Goal: Navigation & Orientation: Find specific page/section

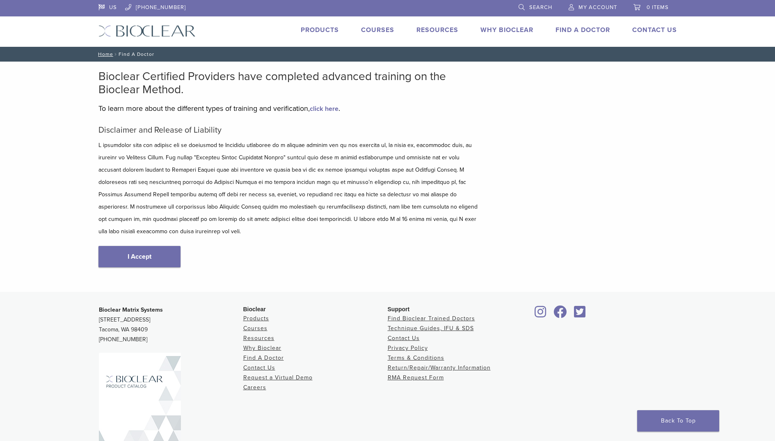
click at [0, 0] on p "Get A Free* HeatSync Mini when you register for any 2026 Black Triangle (BT) Co…" at bounding box center [0, 0] width 0 height 0
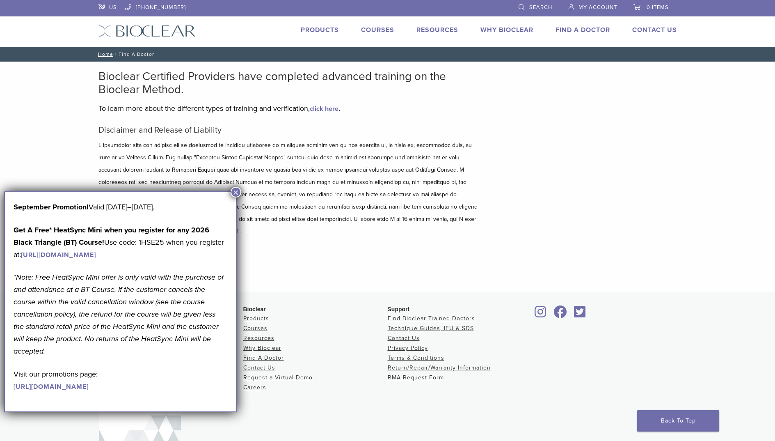
scroll to position [0, 0]
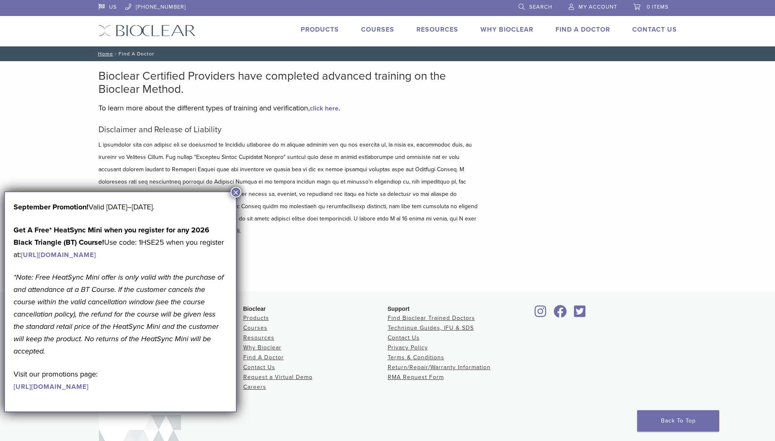
click at [233, 191] on button "×" at bounding box center [236, 192] width 11 height 11
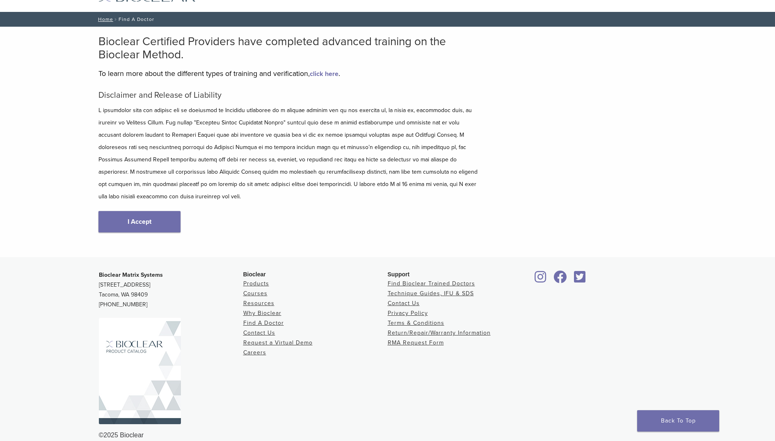
scroll to position [34, 0]
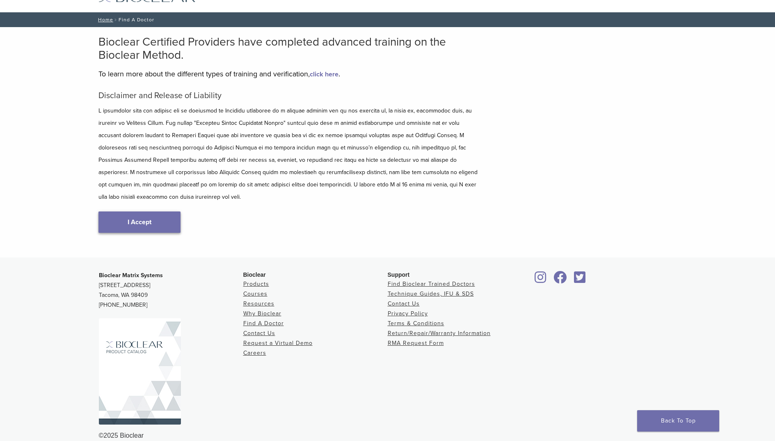
click at [140, 211] on link "I Accept" at bounding box center [139, 221] width 82 height 21
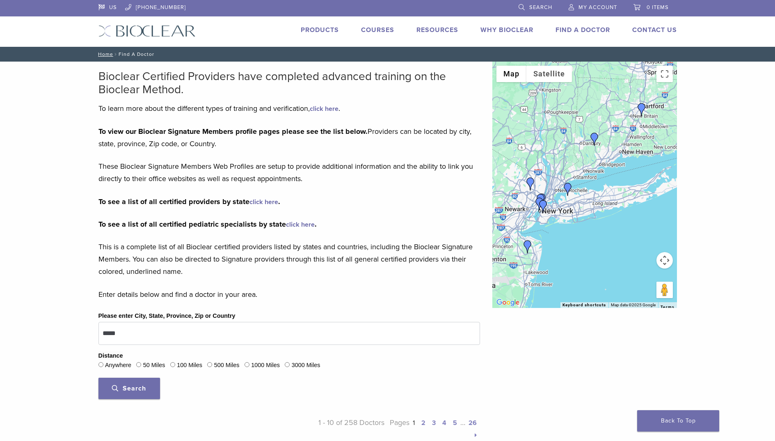
drag, startPoint x: 140, startPoint y: 387, endPoint x: 149, endPoint y: 386, distance: 9.4
click at [140, 387] on span "Search" at bounding box center [129, 388] width 34 height 8
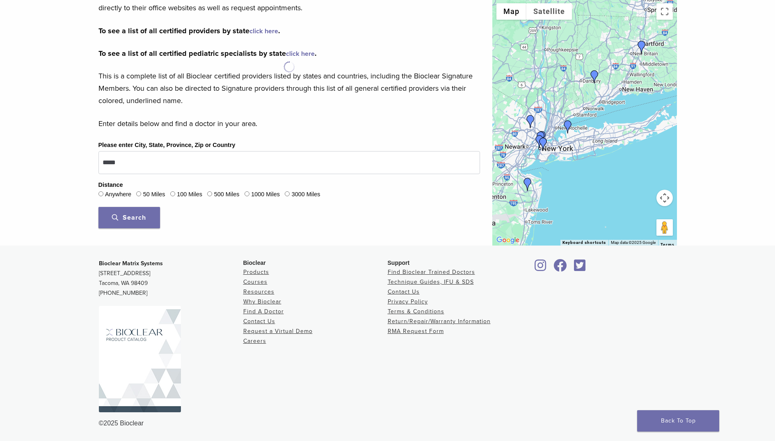
scroll to position [170, 0]
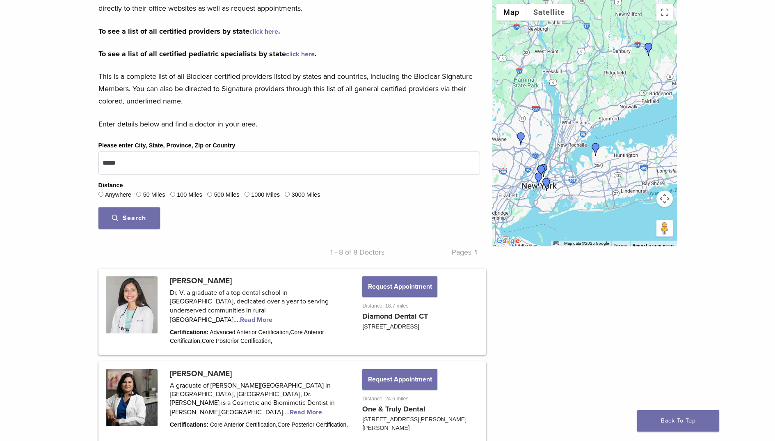
click at [520, 138] on img "Dr. Alejandra Sanchez" at bounding box center [521, 138] width 13 height 13
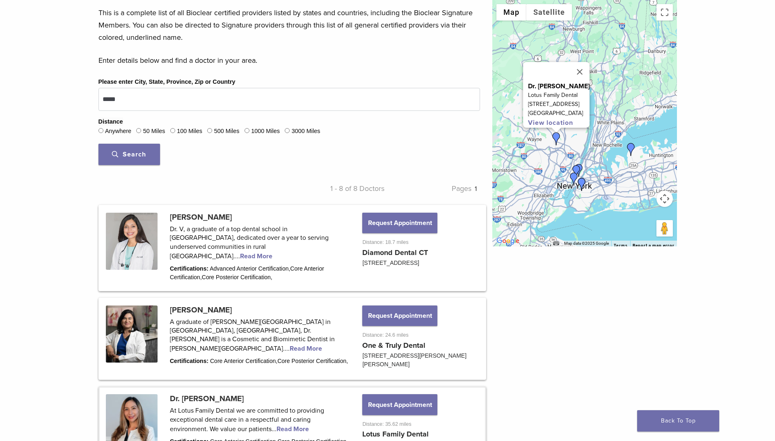
scroll to position [234, 0]
click at [213, 222] on link at bounding box center [292, 248] width 385 height 84
click at [213, 217] on link at bounding box center [292, 248] width 385 height 84
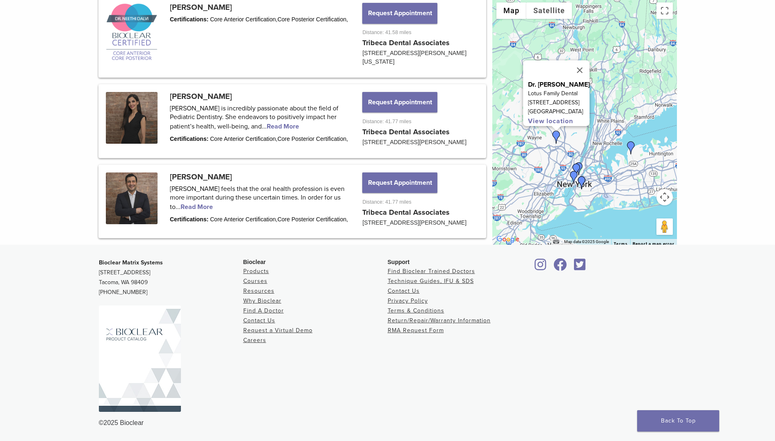
scroll to position [34, 0]
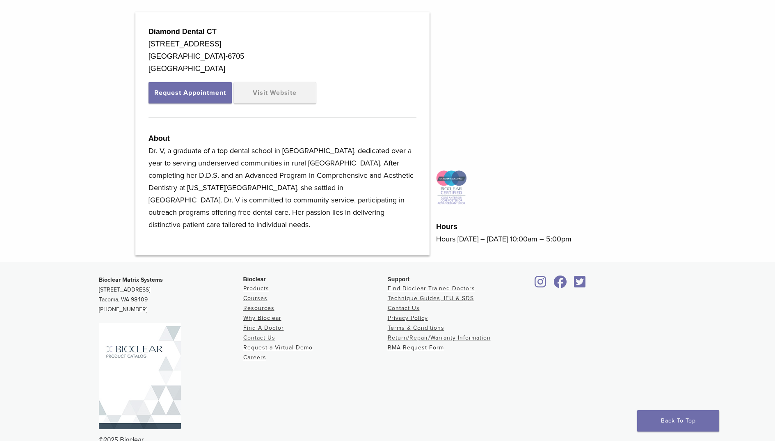
scroll to position [261, 0]
click at [265, 99] on link "Visit Website" at bounding box center [275, 91] width 82 height 21
